Goal: Transaction & Acquisition: Purchase product/service

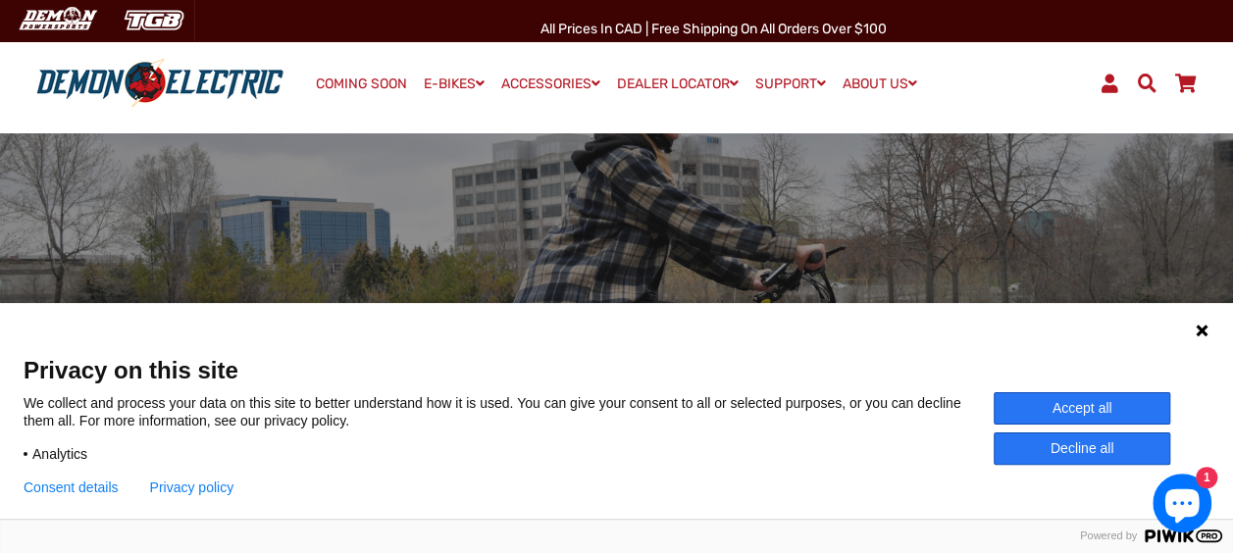
click at [1140, 452] on button "Decline all" at bounding box center [1082, 449] width 177 height 32
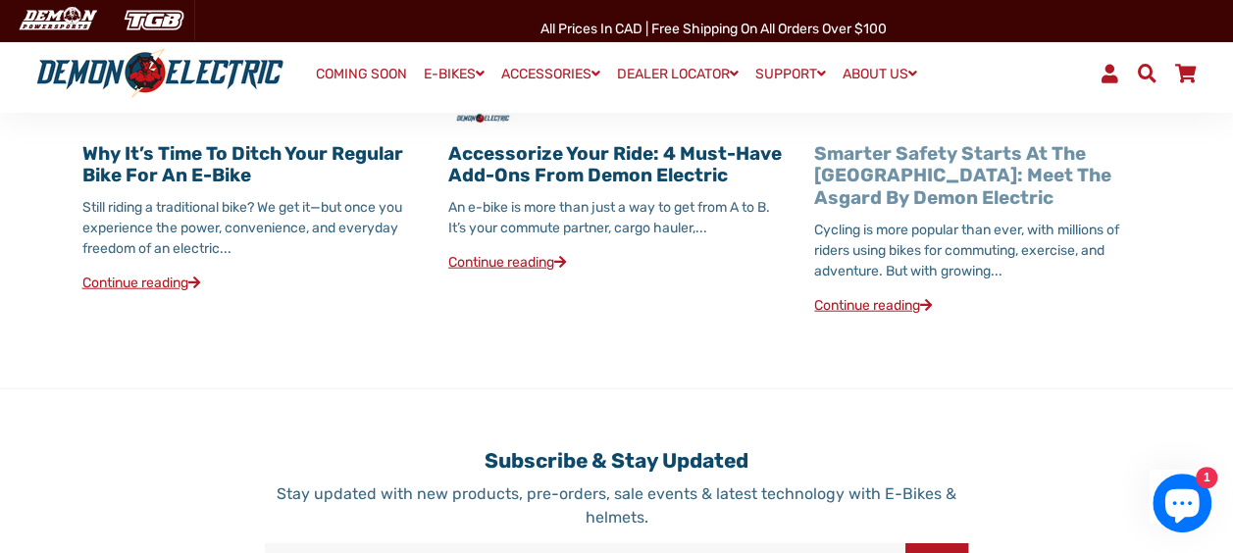
scroll to position [2289, 0]
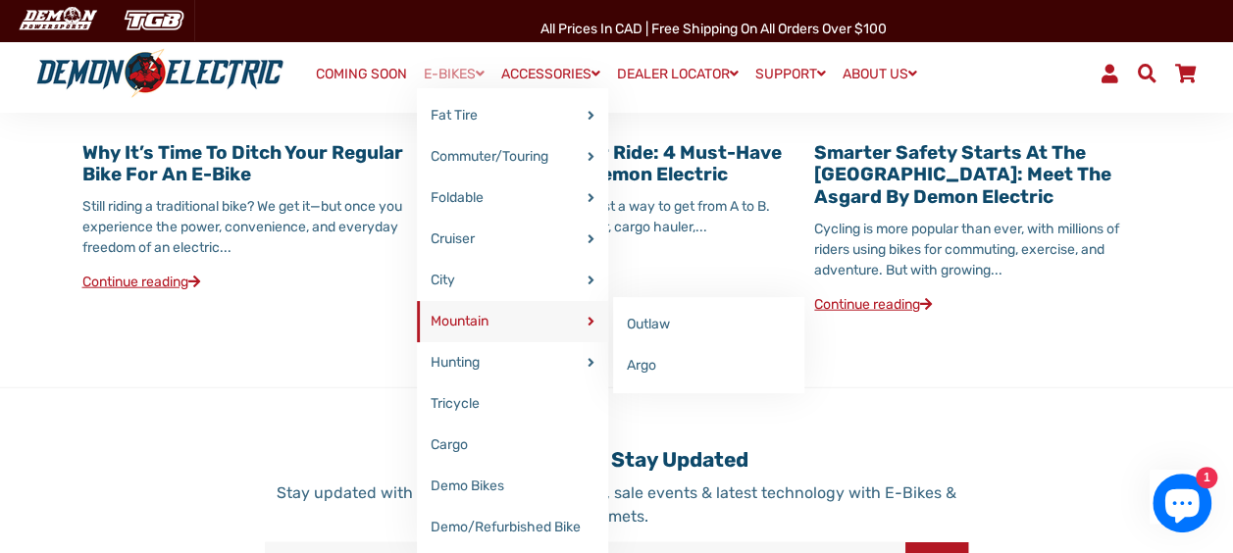
click at [487, 326] on link "Mountain" at bounding box center [512, 321] width 191 height 41
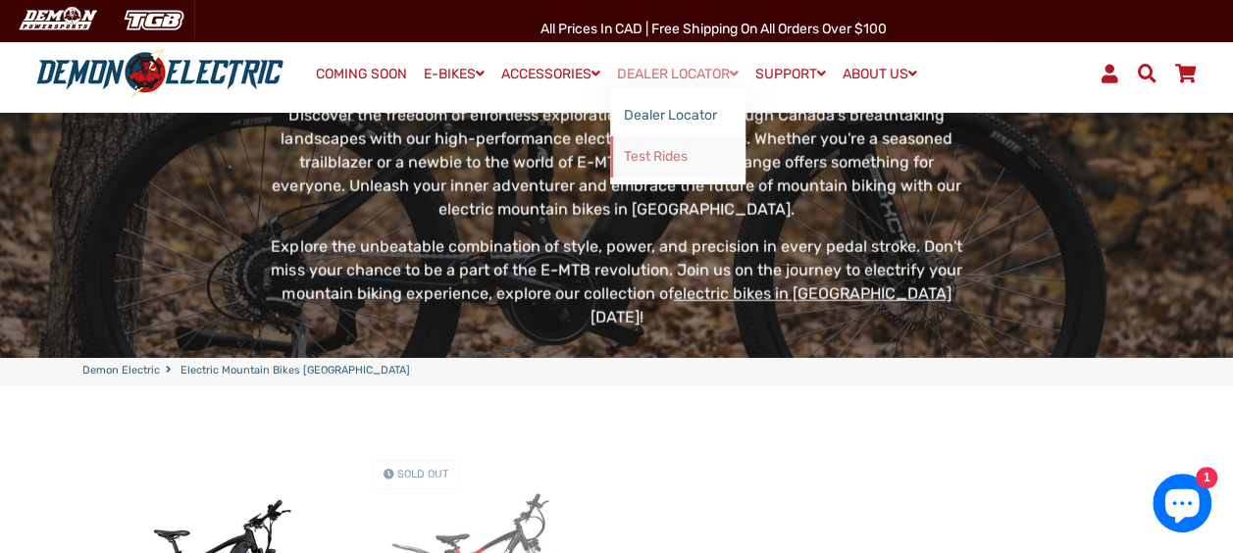
scroll to position [291, 0]
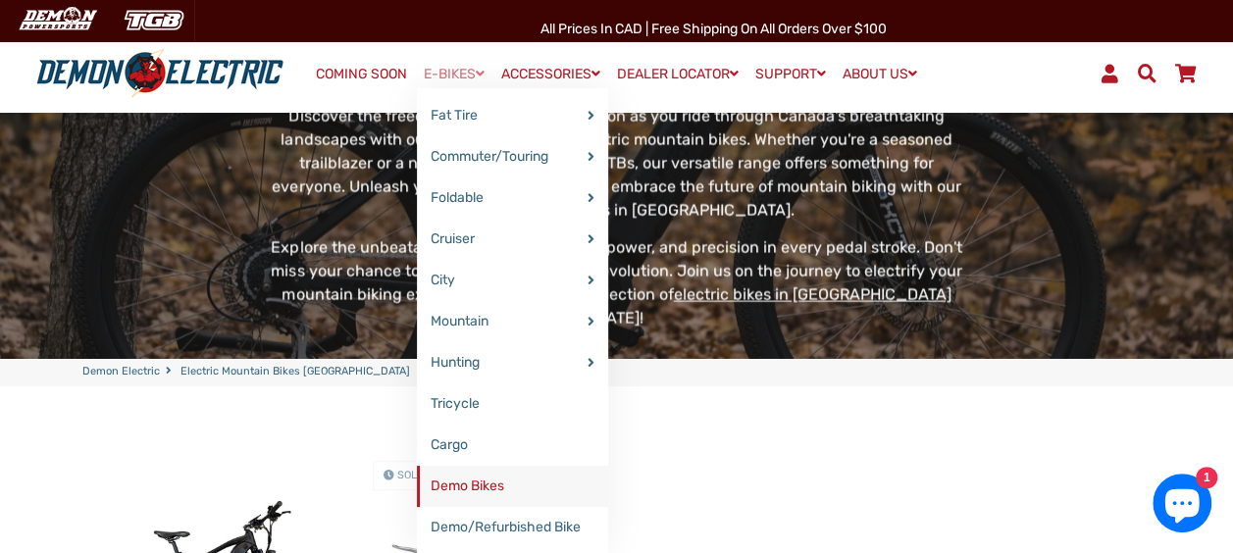
click at [502, 488] on link "Demo Bikes" at bounding box center [512, 486] width 191 height 41
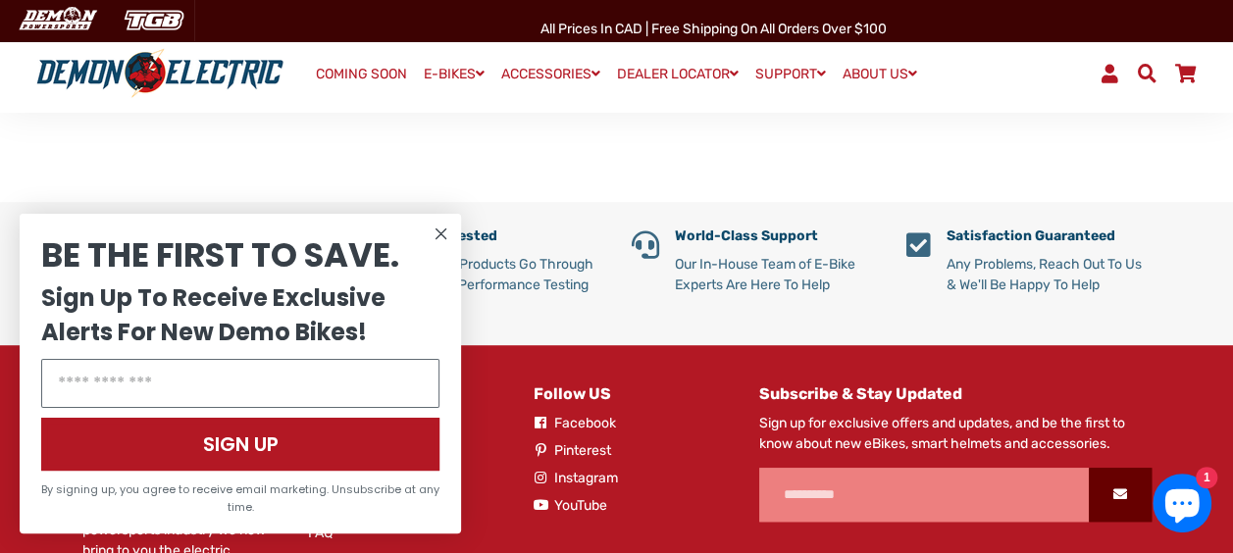
scroll to position [434, 0]
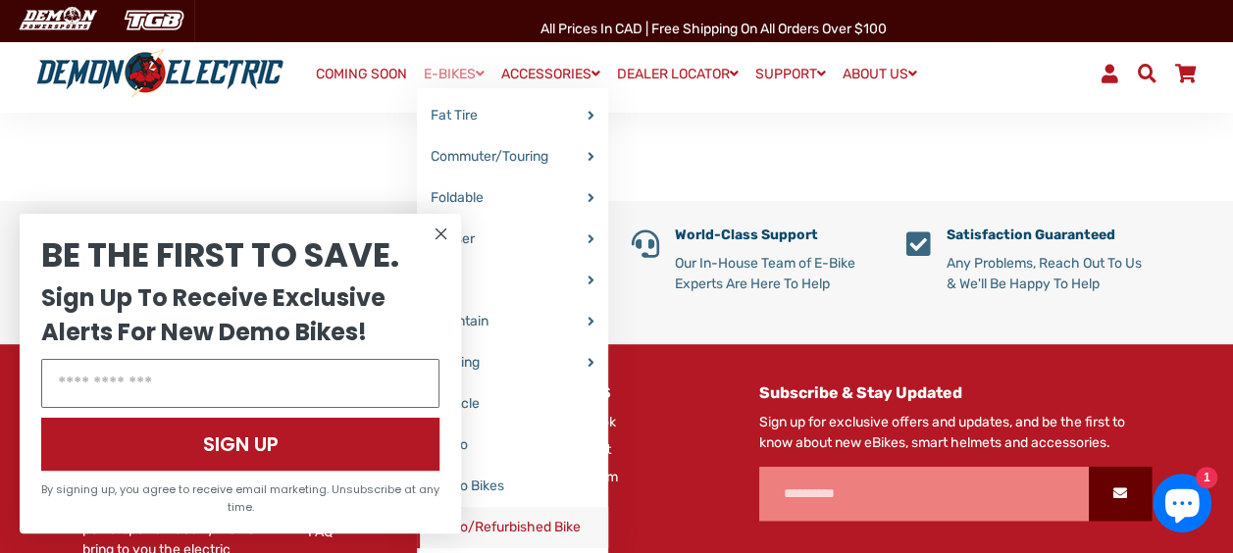
click at [518, 524] on link "Demo/Refurbished Bike" at bounding box center [512, 527] width 191 height 41
